Goal: Find specific page/section: Find specific page/section

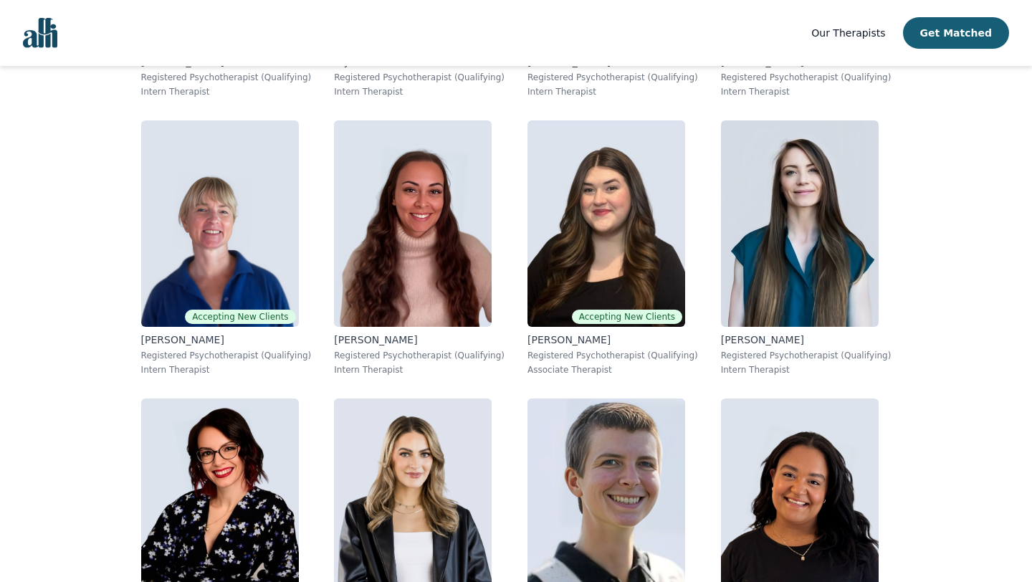
scroll to position [2539, 0]
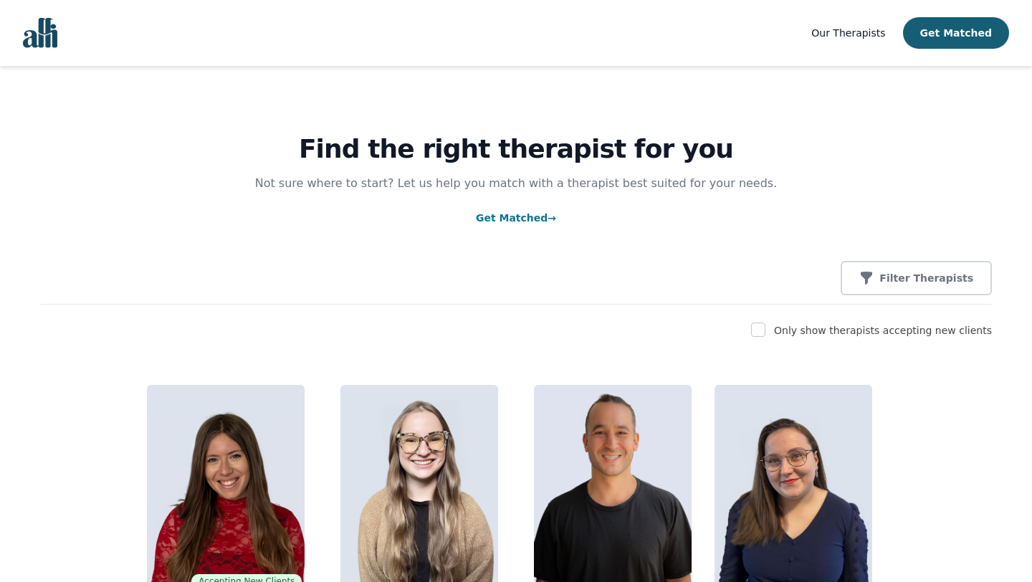
scroll to position [2539, 0]
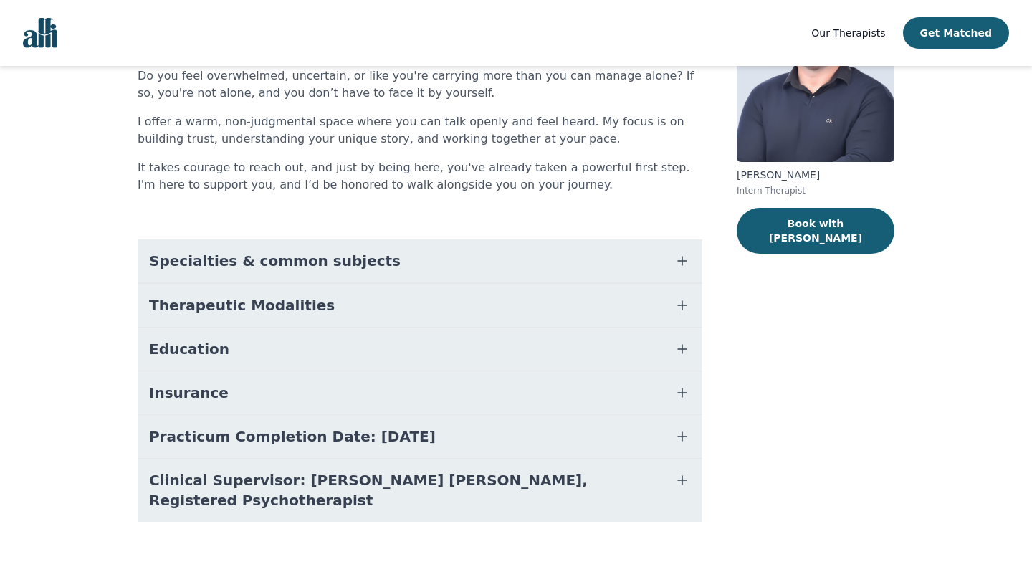
scroll to position [153, 0]
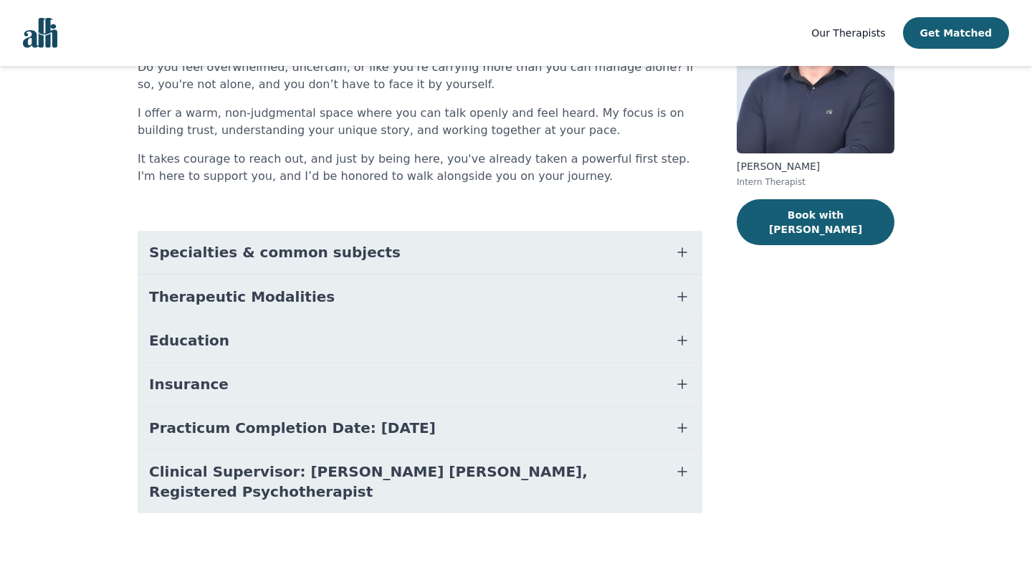
click at [467, 339] on button "Education" at bounding box center [420, 340] width 565 height 43
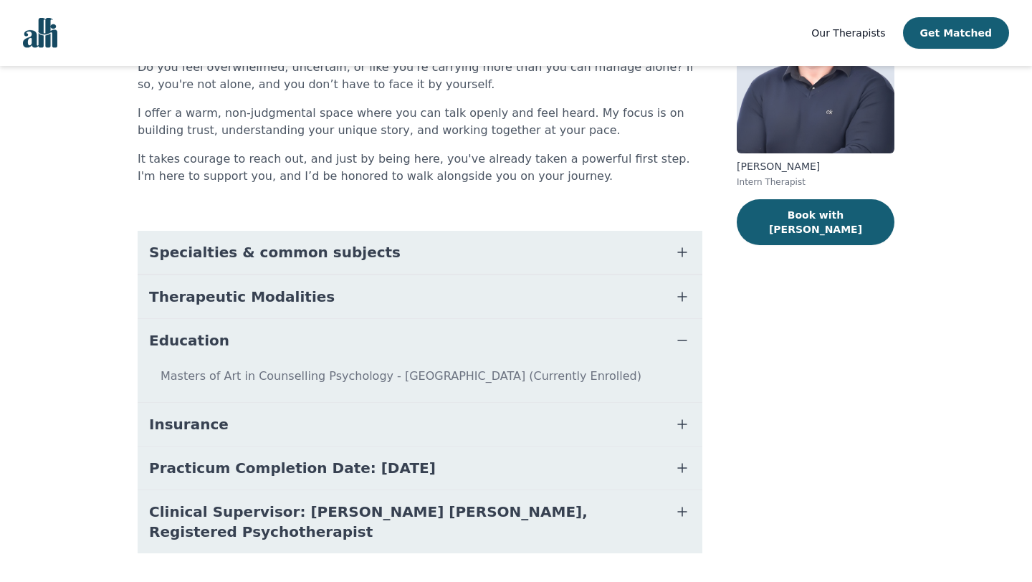
click at [467, 339] on button "Education" at bounding box center [420, 340] width 565 height 43
